Goal: Transaction & Acquisition: Download file/media

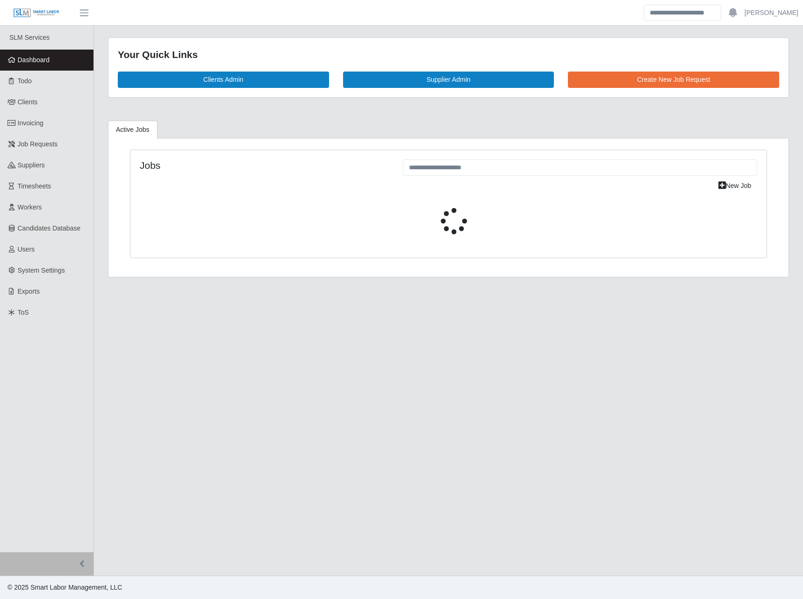
select select "****"
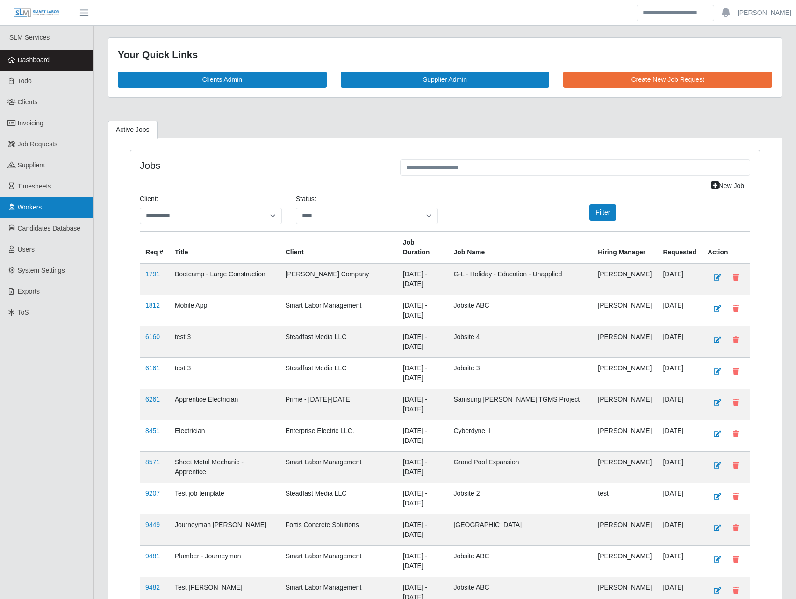
click at [34, 211] on span "Workers" at bounding box center [30, 206] width 24 height 7
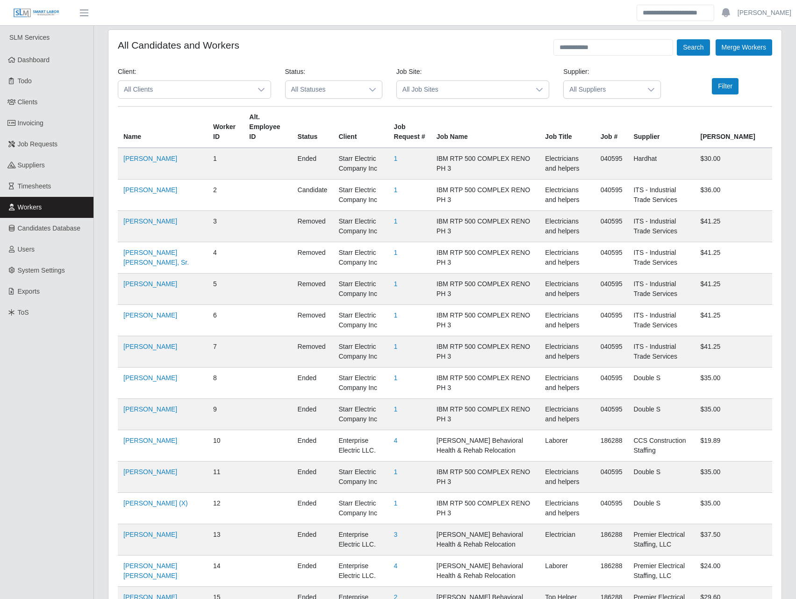
click at [243, 86] on span "All Clients" at bounding box center [185, 89] width 134 height 17
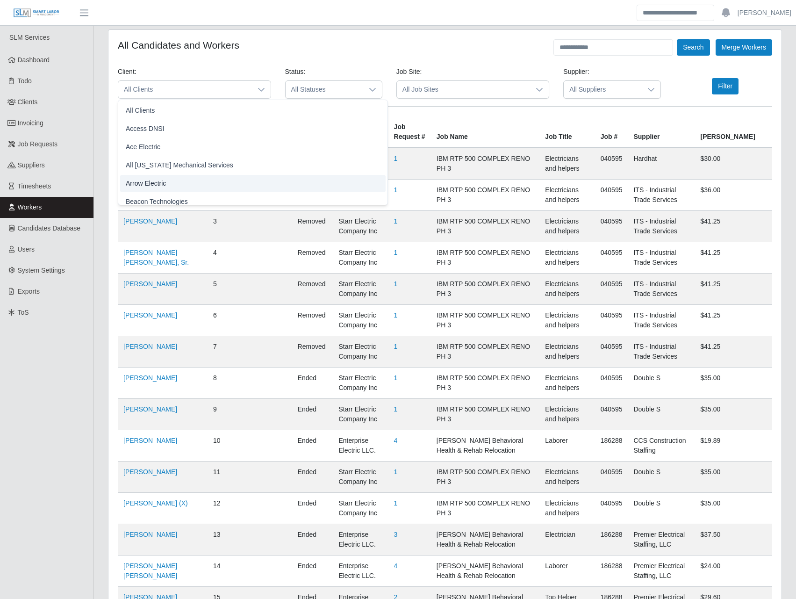
click at [166, 183] on li "Arrow Electric" at bounding box center [253, 183] width 266 height 17
click at [726, 88] on button "Filter" at bounding box center [725, 86] width 27 height 16
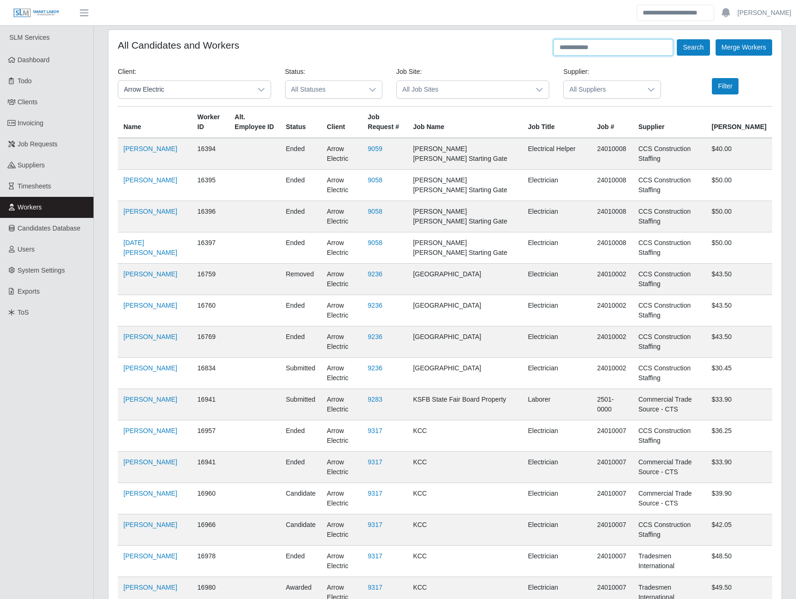
click at [574, 47] on input "text" at bounding box center [614, 47] width 120 height 16
click at [677, 39] on button "Search" at bounding box center [693, 47] width 33 height 16
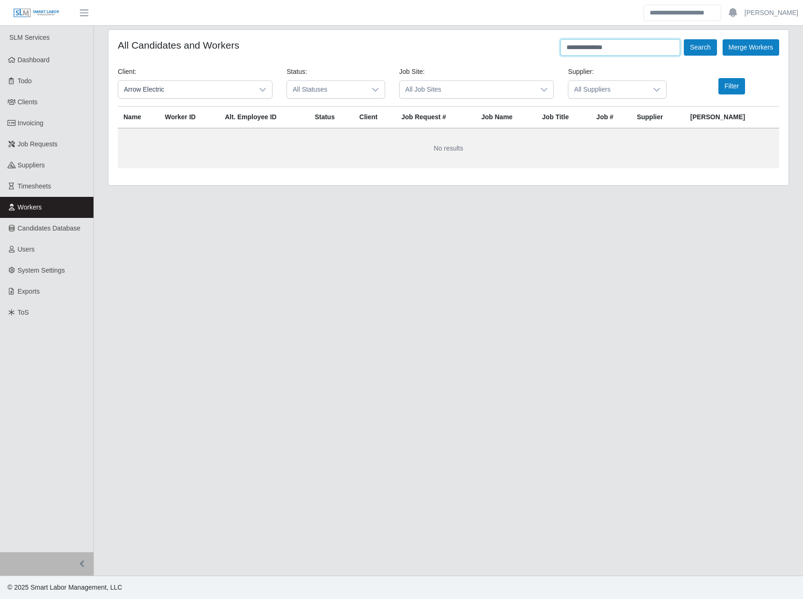
drag, startPoint x: 586, startPoint y: 46, endPoint x: 636, endPoint y: 48, distance: 49.1
click at [633, 49] on input "**********" at bounding box center [621, 47] width 120 height 16
click at [684, 39] on button "Search" at bounding box center [700, 47] width 33 height 16
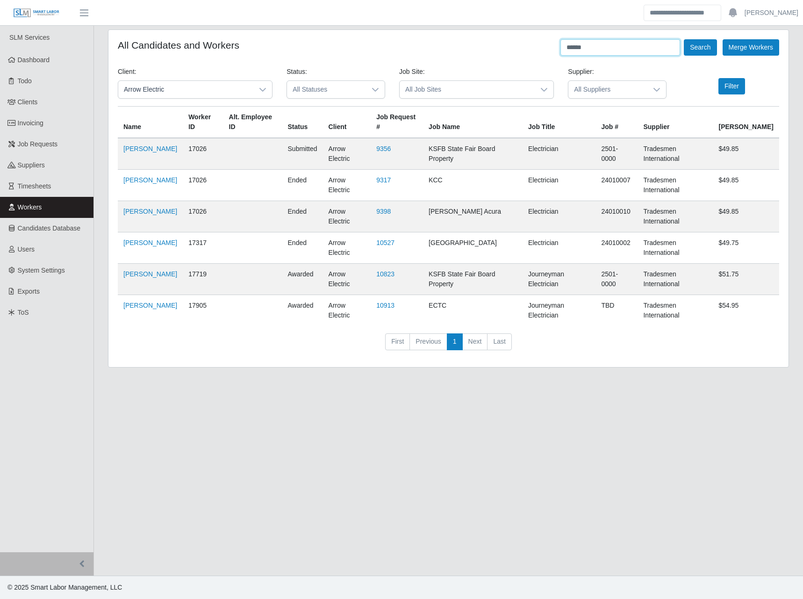
drag, startPoint x: 593, startPoint y: 48, endPoint x: 461, endPoint y: 31, distance: 133.4
click at [462, 32] on div "All Candidates and Workers ****** Search Merge Workers Client: Arrow Electric S…" at bounding box center [448, 198] width 680 height 337
type input "****"
click at [684, 39] on button "Search" at bounding box center [700, 47] width 33 height 16
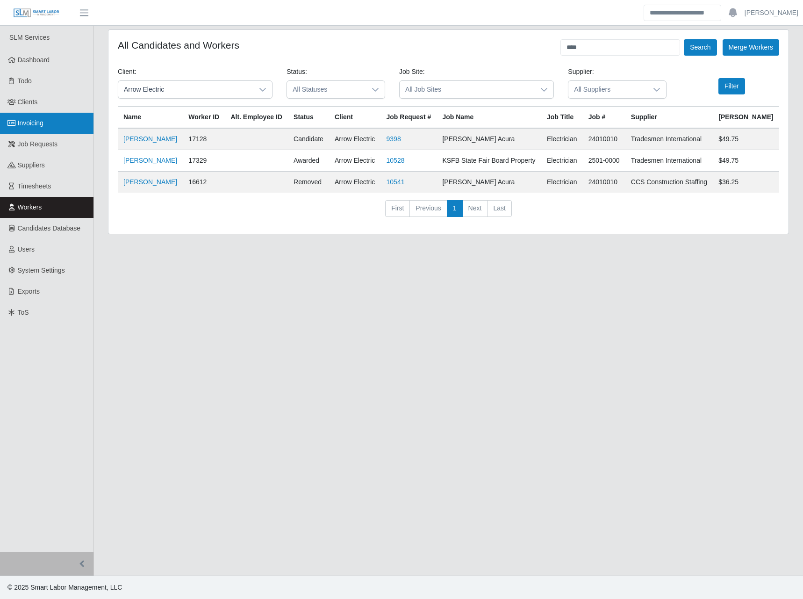
click at [42, 113] on link "Invoicing" at bounding box center [47, 123] width 94 height 21
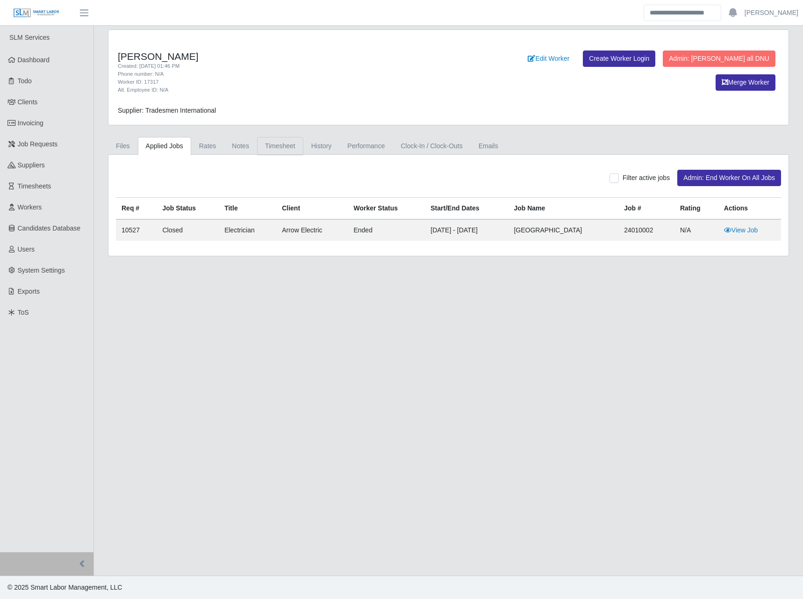
click at [276, 141] on link "Timesheet" at bounding box center [280, 146] width 46 height 18
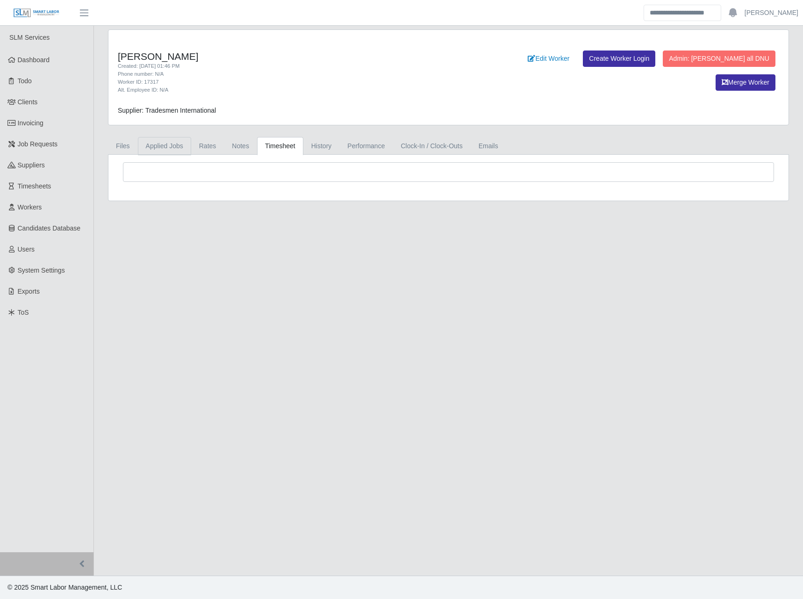
click at [171, 148] on link "Applied Jobs" at bounding box center [164, 146] width 53 height 18
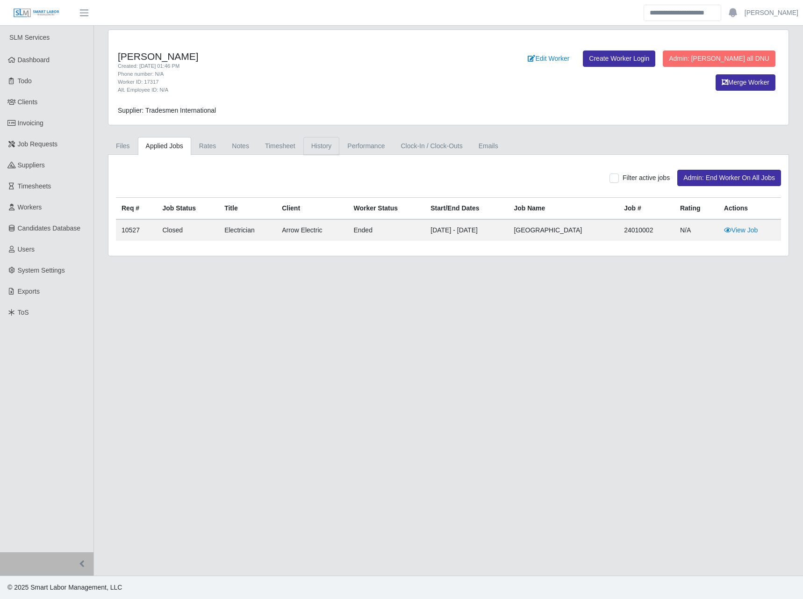
click at [315, 147] on link "History" at bounding box center [322, 146] width 36 height 18
click at [285, 145] on link "Timesheet" at bounding box center [280, 146] width 46 height 18
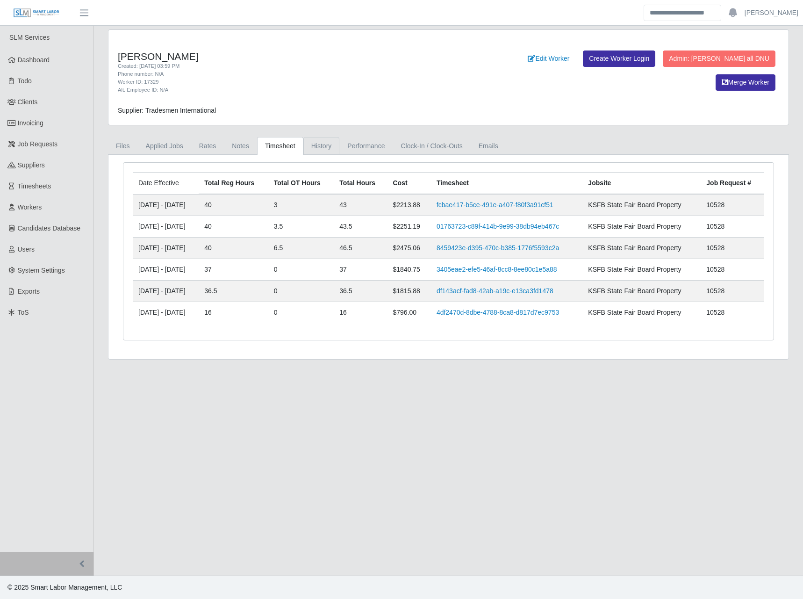
click at [316, 145] on link "History" at bounding box center [322, 146] width 36 height 18
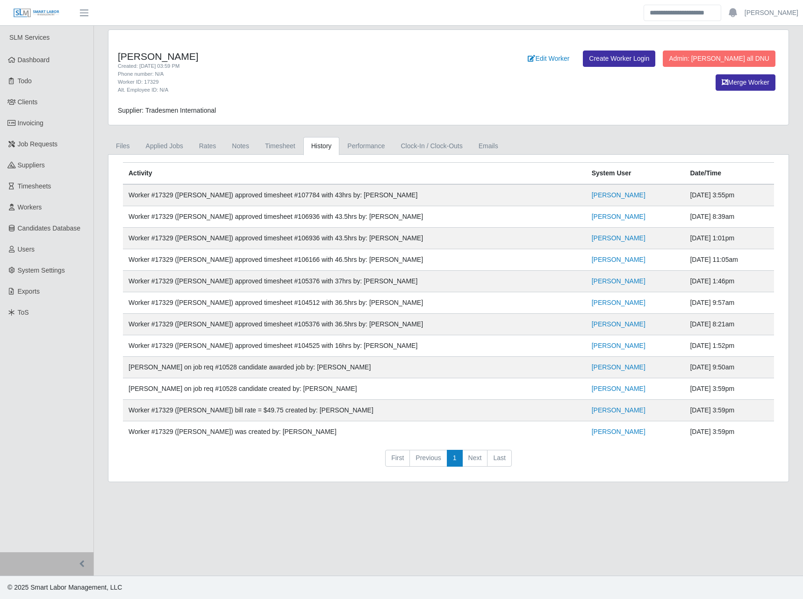
drag, startPoint x: 728, startPoint y: 350, endPoint x: 120, endPoint y: 349, distance: 607.9
click at [120, 349] on div "Activity System User Date/Time Worker #17329 (Juan Martinez) approved timesheet…" at bounding box center [448, 318] width 665 height 312
drag, startPoint x: 120, startPoint y: 349, endPoint x: 138, endPoint y: 343, distance: 18.9
click at [138, 343] on td "Worker #17329 (Juan Martinez) approved timesheet #104525 with 16hrs by: Madi We…" at bounding box center [354, 346] width 463 height 22
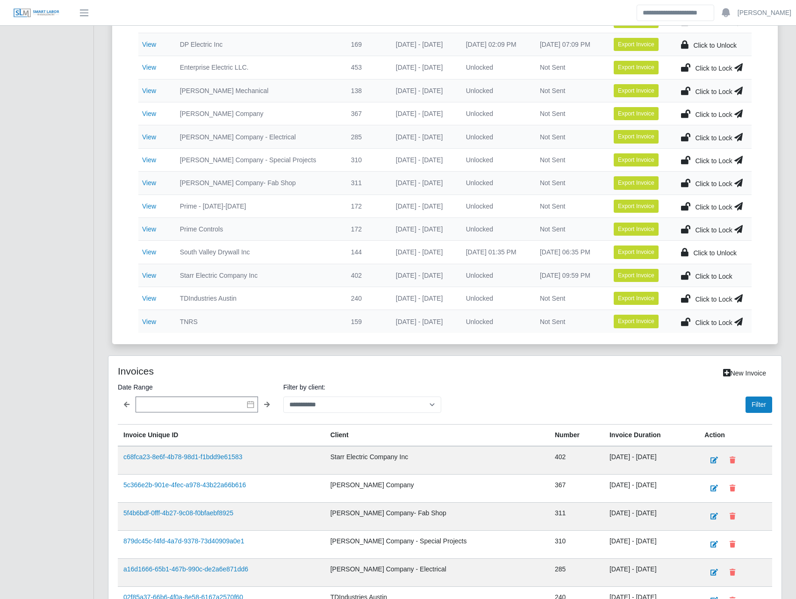
scroll to position [281, 0]
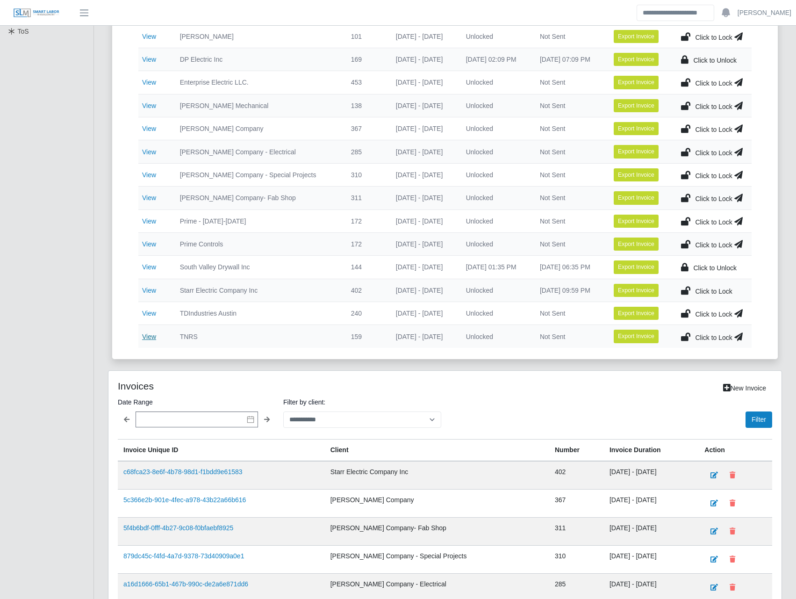
click at [145, 336] on link "View" at bounding box center [149, 336] width 14 height 7
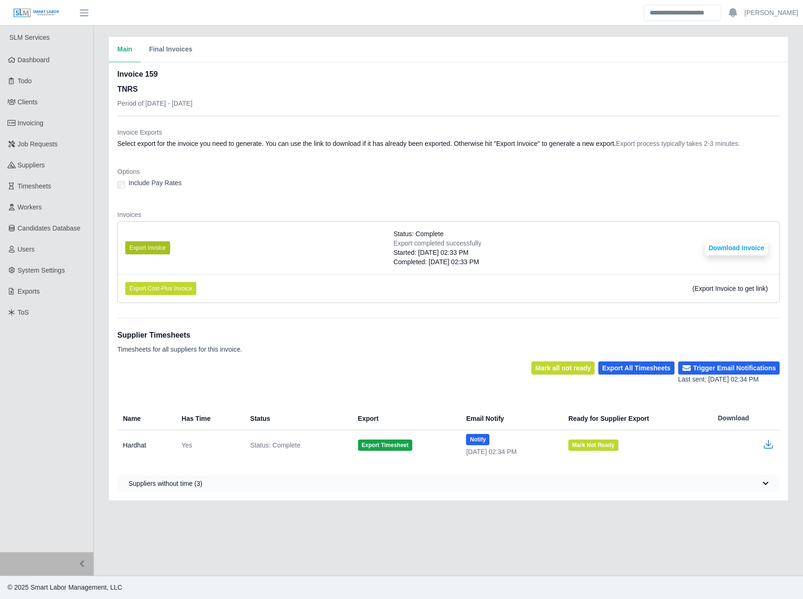
drag, startPoint x: 156, startPoint y: 258, endPoint x: 156, endPoint y: 250, distance: 8.0
click at [156, 256] on li "Export Invoice Status: Complete Export completed successfully Started: [DATE] 0…" at bounding box center [449, 248] width 662 height 52
click at [156, 248] on button "Export Invoice" at bounding box center [147, 247] width 45 height 13
click at [555, 244] on li "Export Invoice Status: Complete Export completed successfully Started: 08/12/20…" at bounding box center [449, 248] width 662 height 52
click at [726, 247] on button "Download Invoice" at bounding box center [736, 247] width 63 height 15
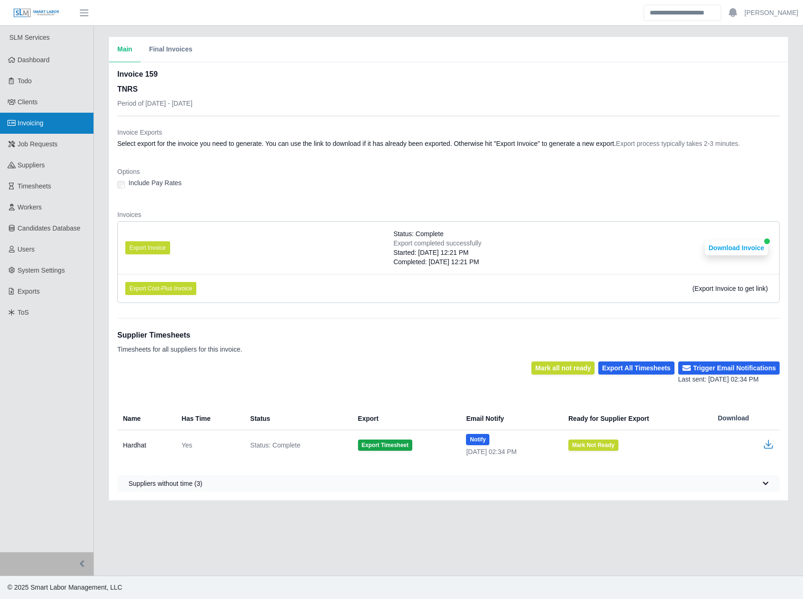
click at [46, 124] on link "Invoicing" at bounding box center [47, 123] width 94 height 21
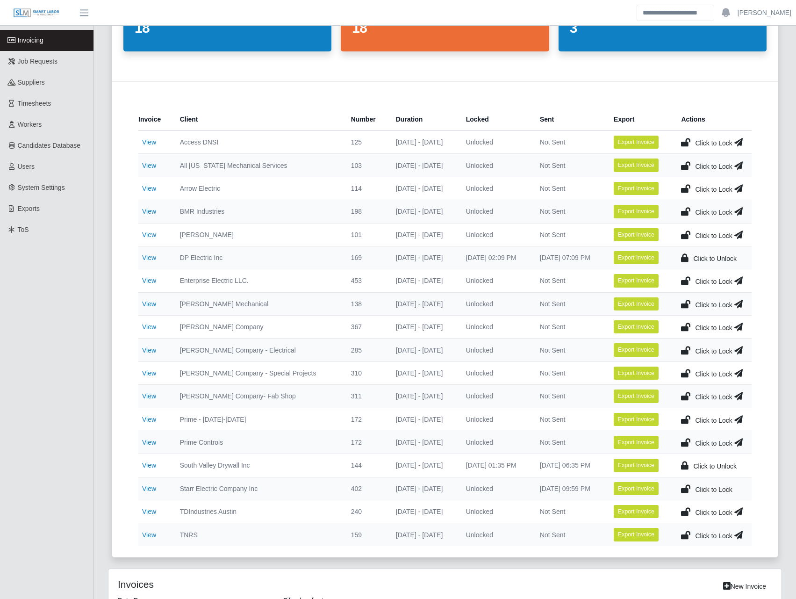
scroll to position [218, 0]
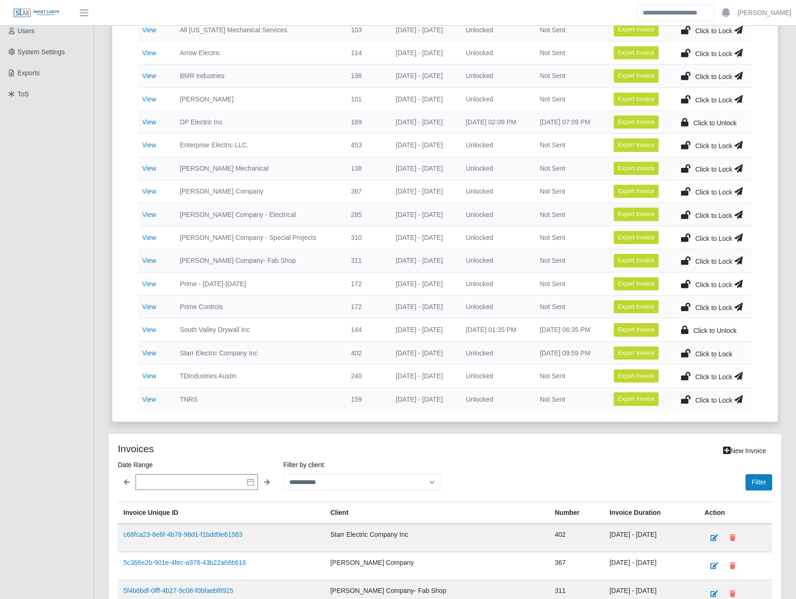
click at [687, 399] on icon at bounding box center [685, 399] width 9 height 13
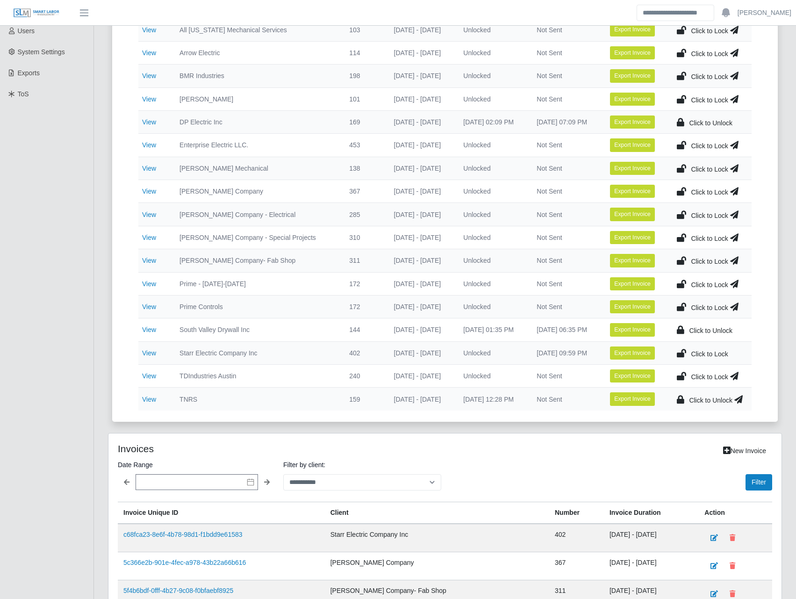
click at [742, 400] on icon at bounding box center [739, 399] width 8 height 13
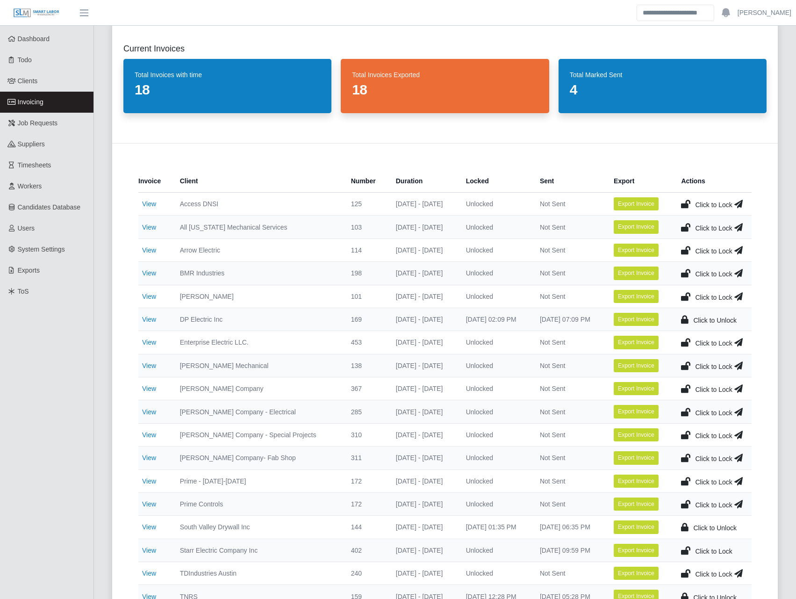
scroll to position [0, 0]
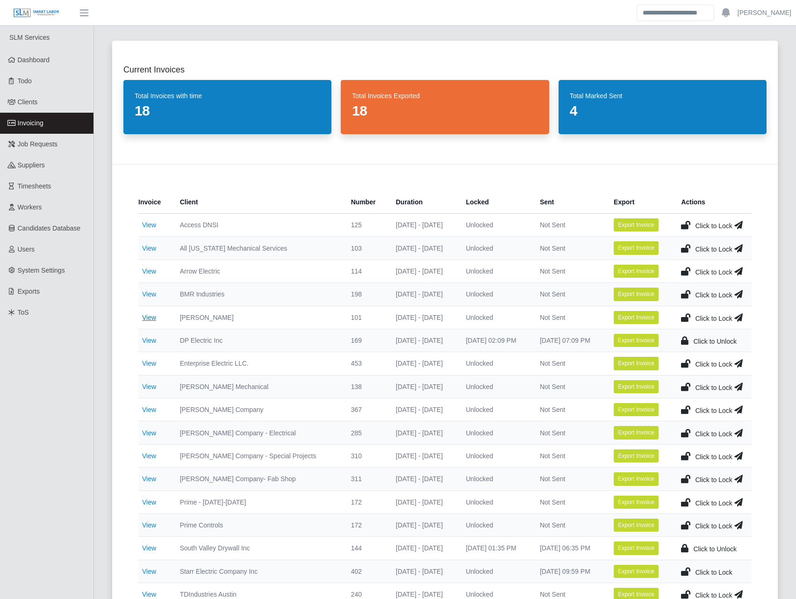
click at [149, 318] on link "View" at bounding box center [149, 317] width 14 height 7
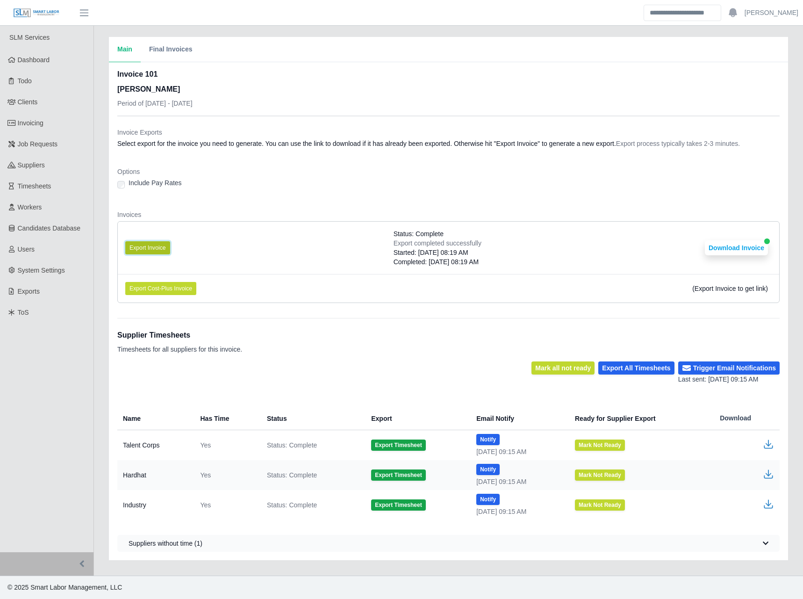
click at [152, 246] on button "Export Invoice" at bounding box center [147, 247] width 45 height 13
click at [453, 256] on div "Started: [DATE] 08:19 AM" at bounding box center [438, 252] width 88 height 9
click at [730, 248] on button "Download Invoice" at bounding box center [736, 247] width 63 height 15
